Goal: Information Seeking & Learning: Find specific page/section

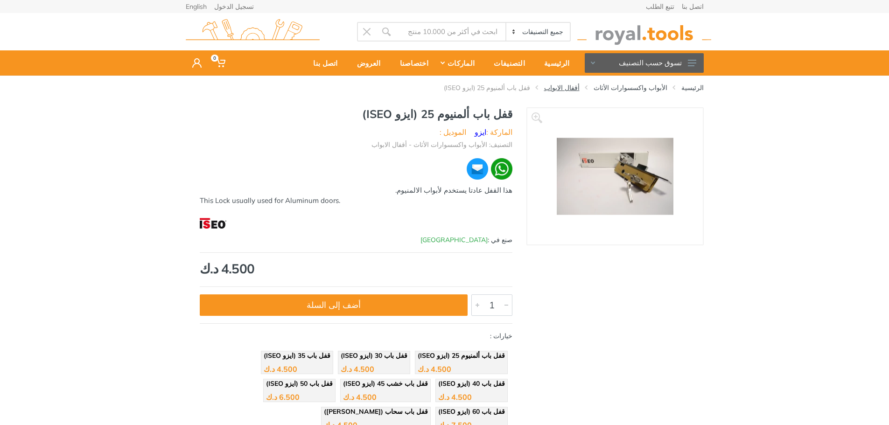
click at [579, 87] on link "أقفال الابواب" at bounding box center [561, 87] width 35 height 9
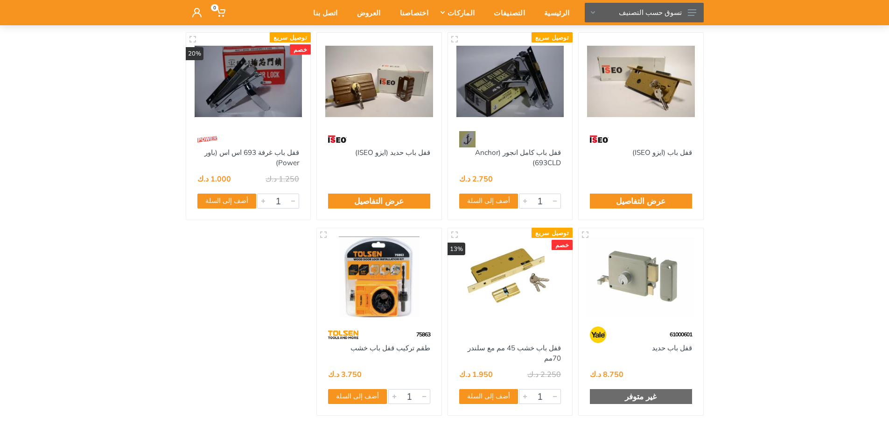
scroll to position [93, 0]
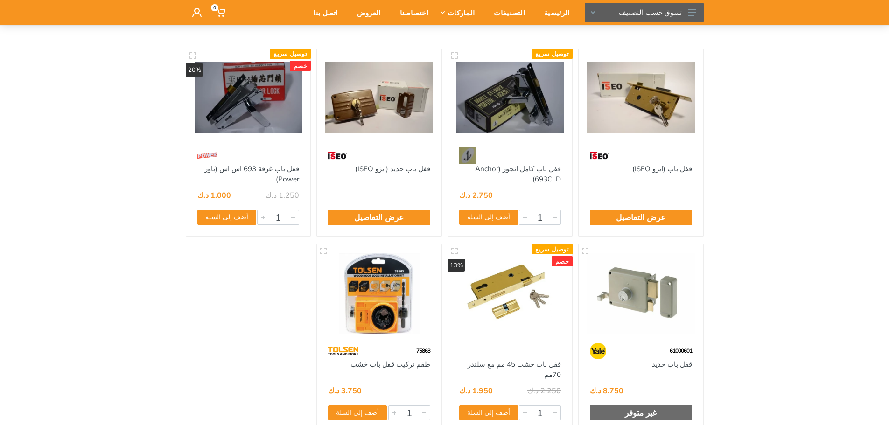
click at [516, 123] on img at bounding box center [510, 97] width 108 height 81
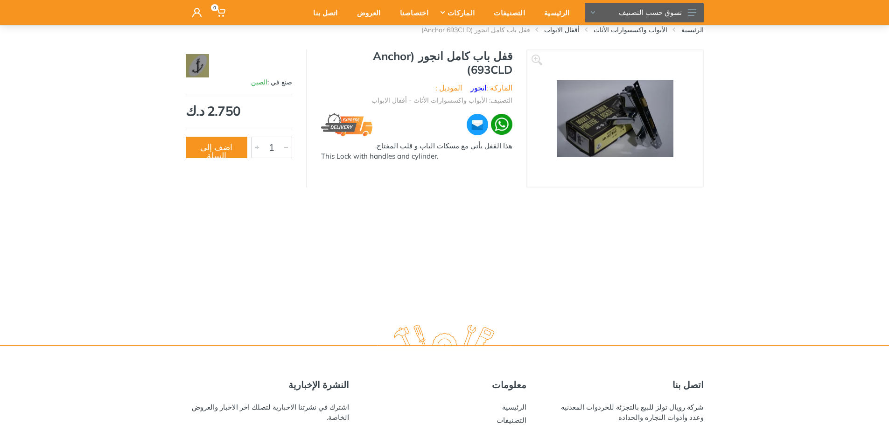
scroll to position [47, 0]
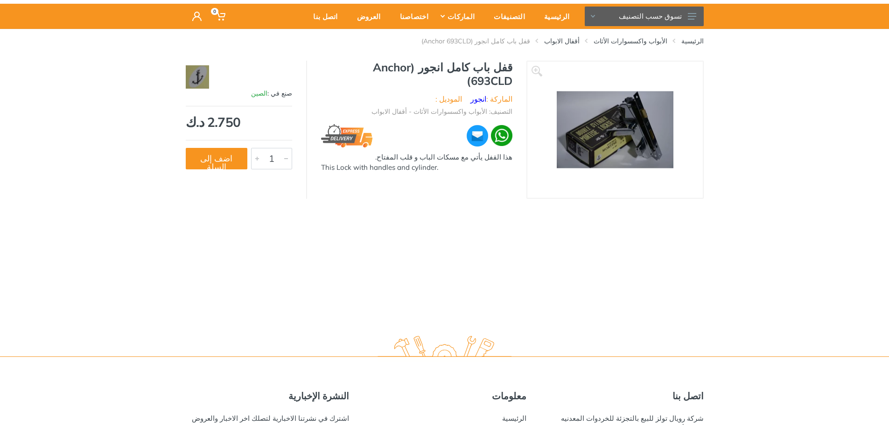
click at [597, 163] on img at bounding box center [614, 129] width 117 height 77
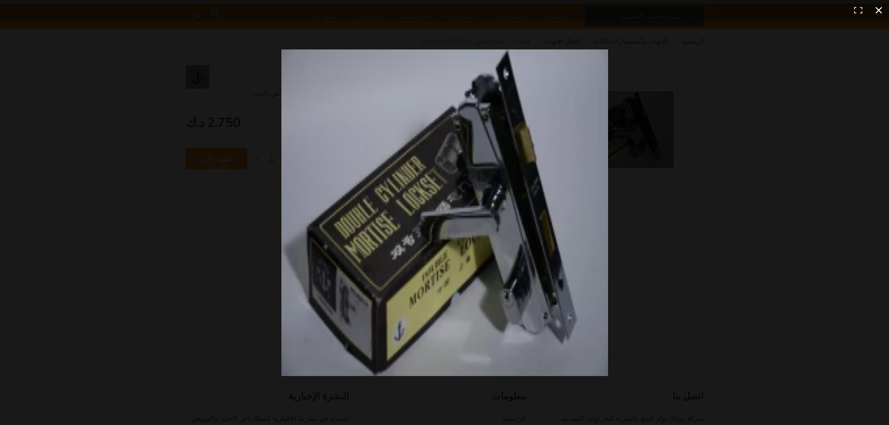
click at [879, 9] on button at bounding box center [878, 10] width 21 height 21
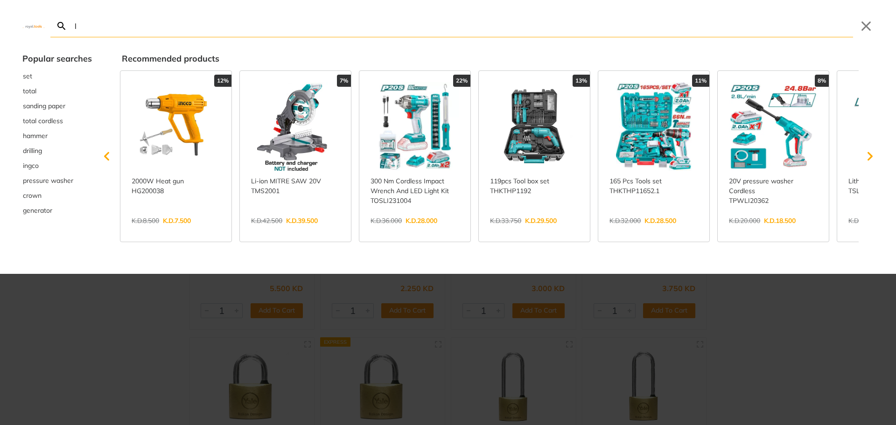
type input "l"
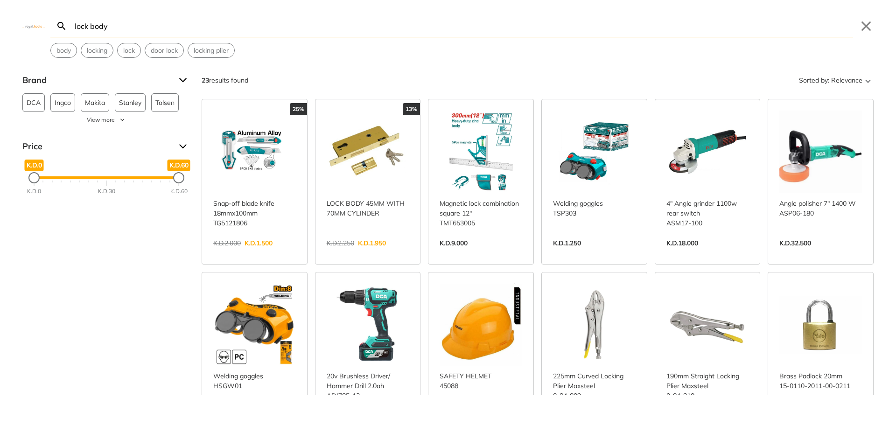
type input "lock body"
click at [392, 253] on link "View more →" at bounding box center [368, 253] width 83 height 0
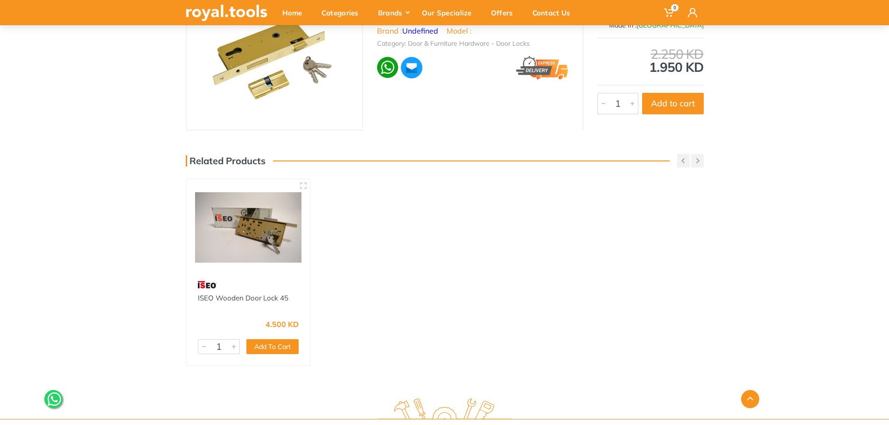
scroll to position [233, 0]
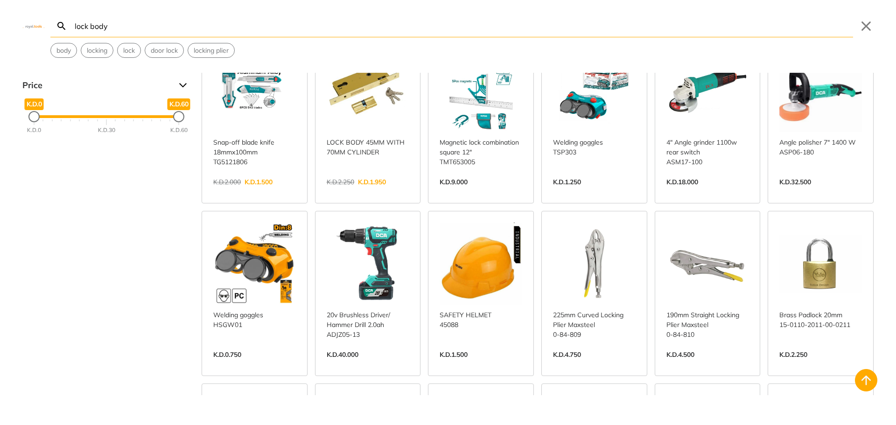
scroll to position [28, 0]
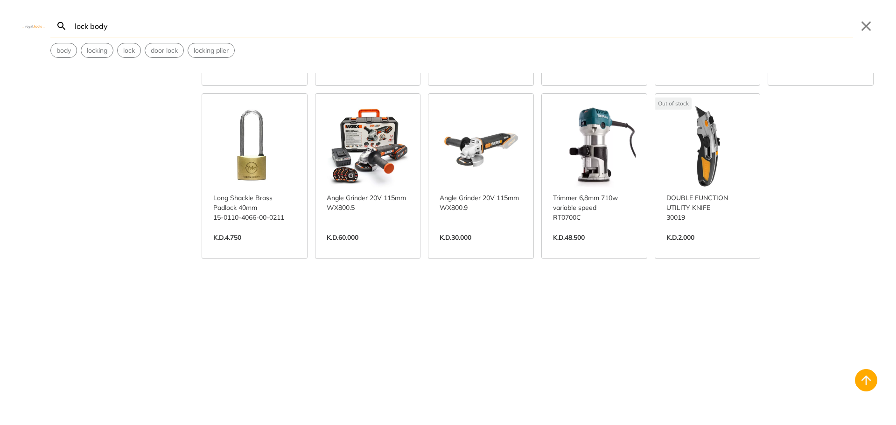
scroll to position [525, 0]
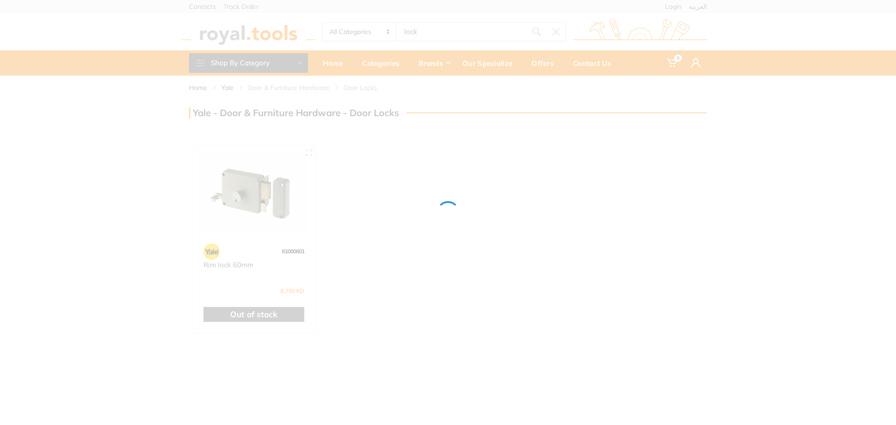
type input "lock"
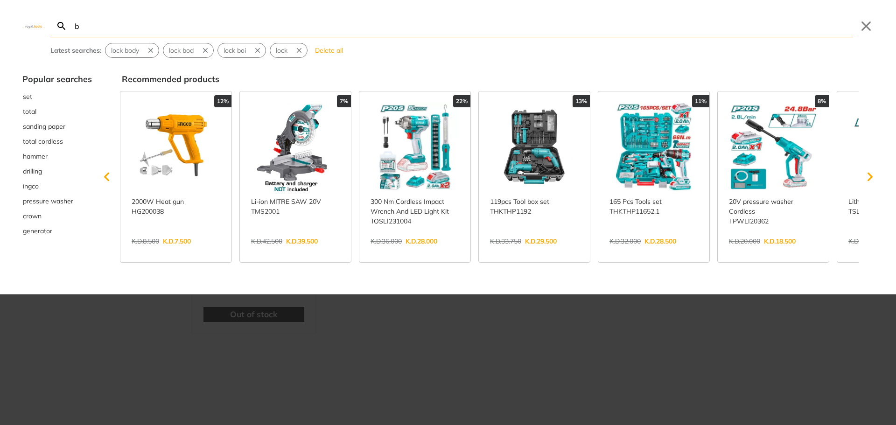
type input "b"
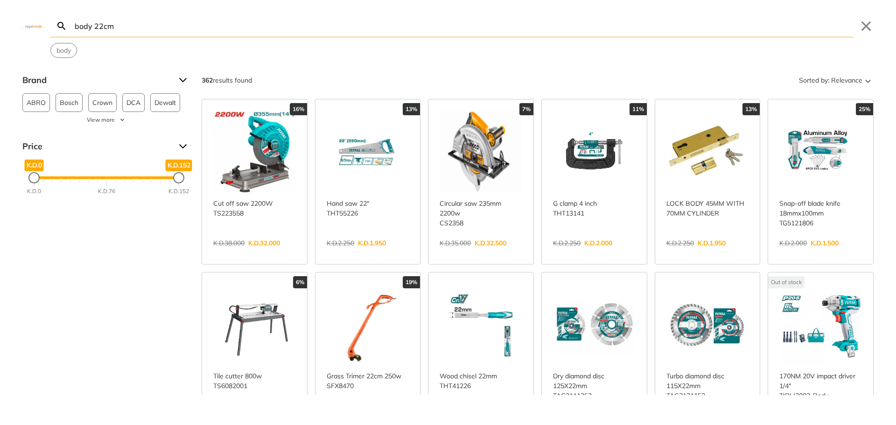
type input "body 22cm"
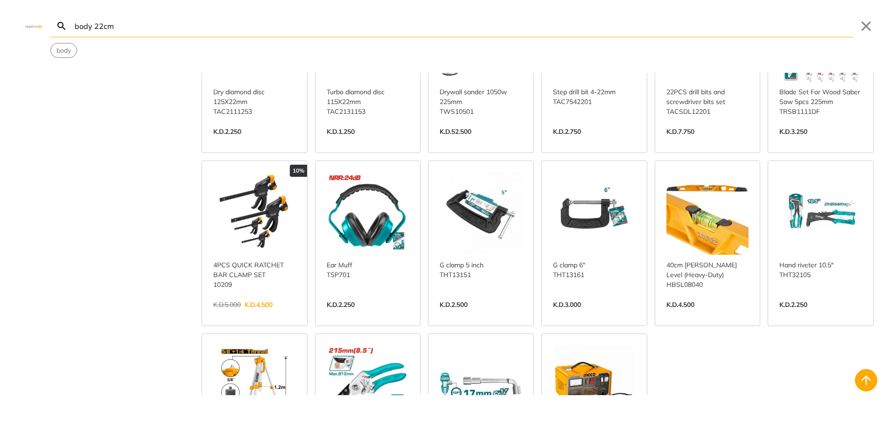
scroll to position [840, 0]
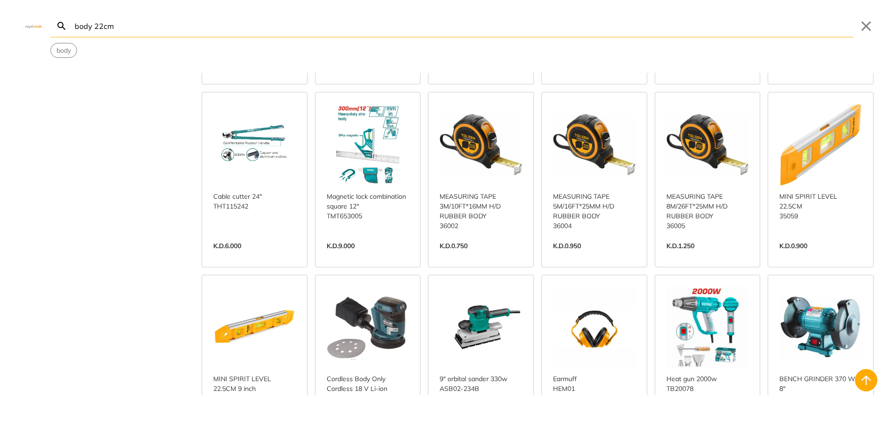
scroll to position [1565, 0]
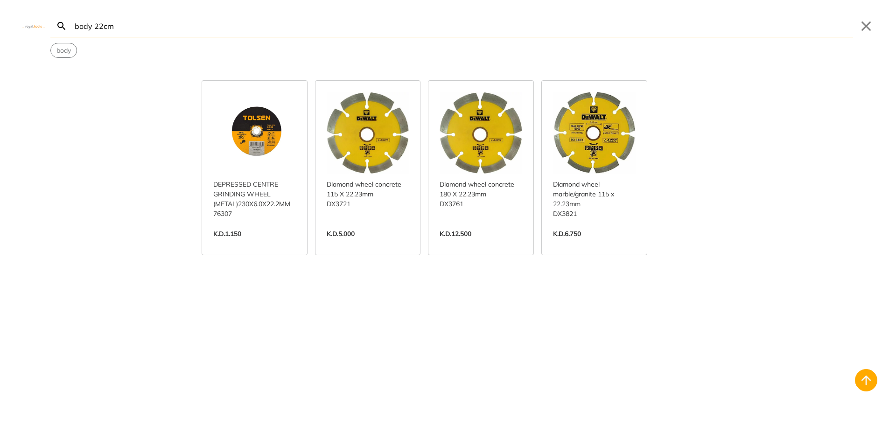
scroll to position [2826, 0]
